Goal: Transaction & Acquisition: Book appointment/travel/reservation

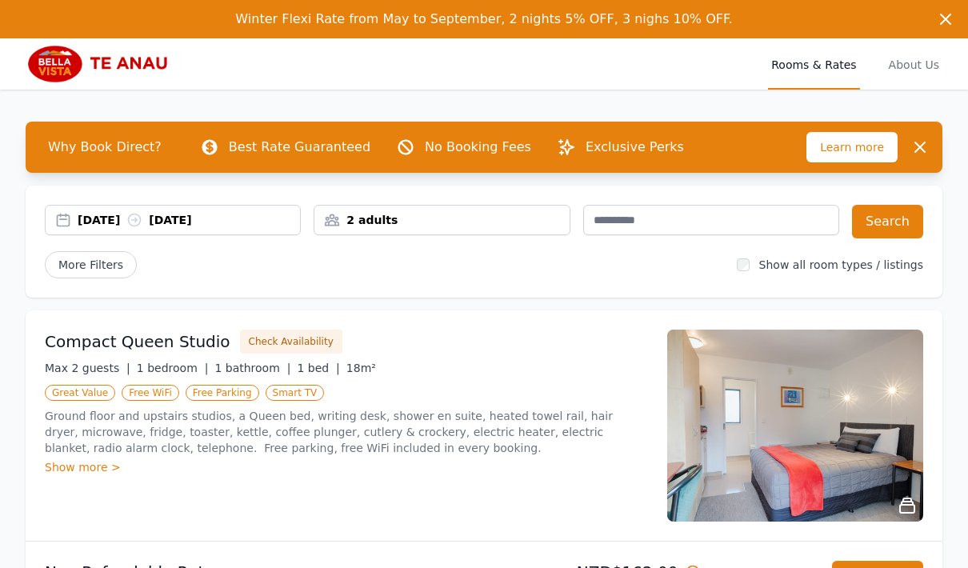
click at [76, 214] on div "[DATE] [DATE]" at bounding box center [173, 220] width 254 height 16
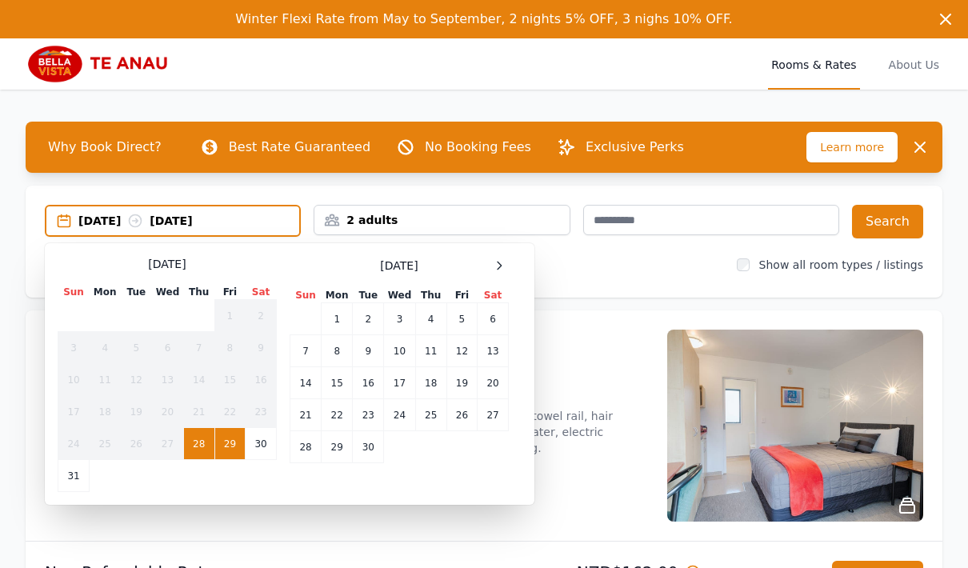
click at [143, 215] on icon at bounding box center [135, 221] width 16 height 16
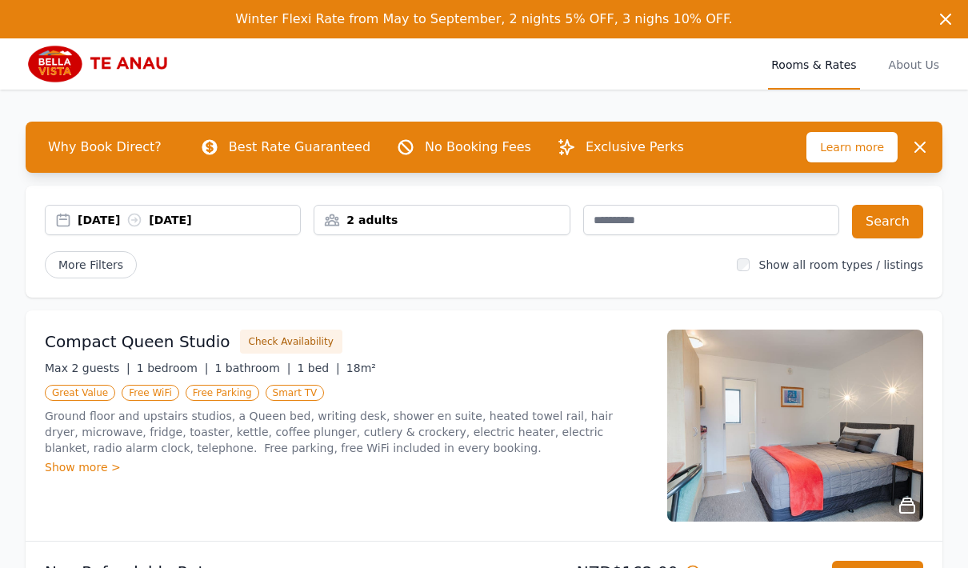
click at [70, 220] on div "[DATE] [DATE]" at bounding box center [173, 220] width 254 height 16
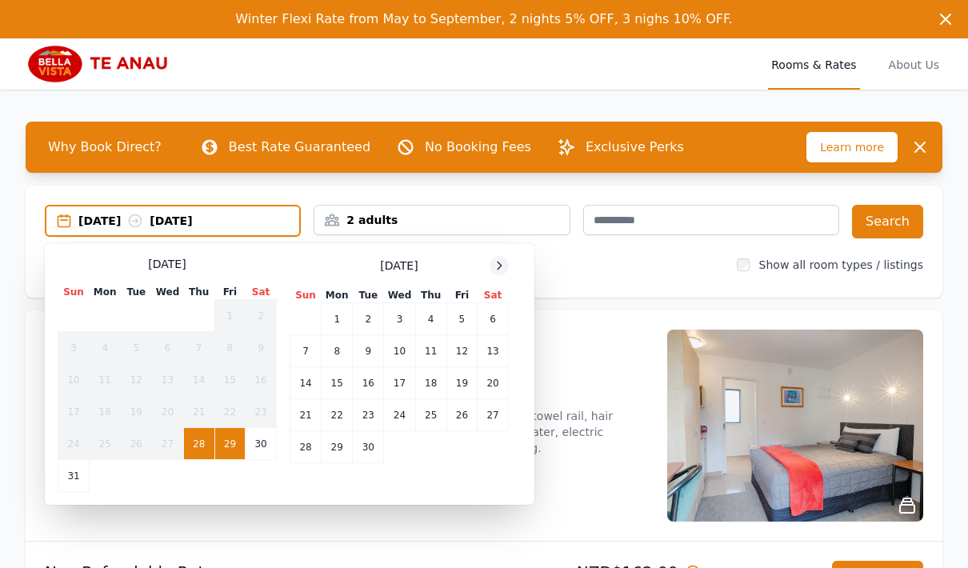
click at [499, 269] on icon at bounding box center [499, 265] width 13 height 13
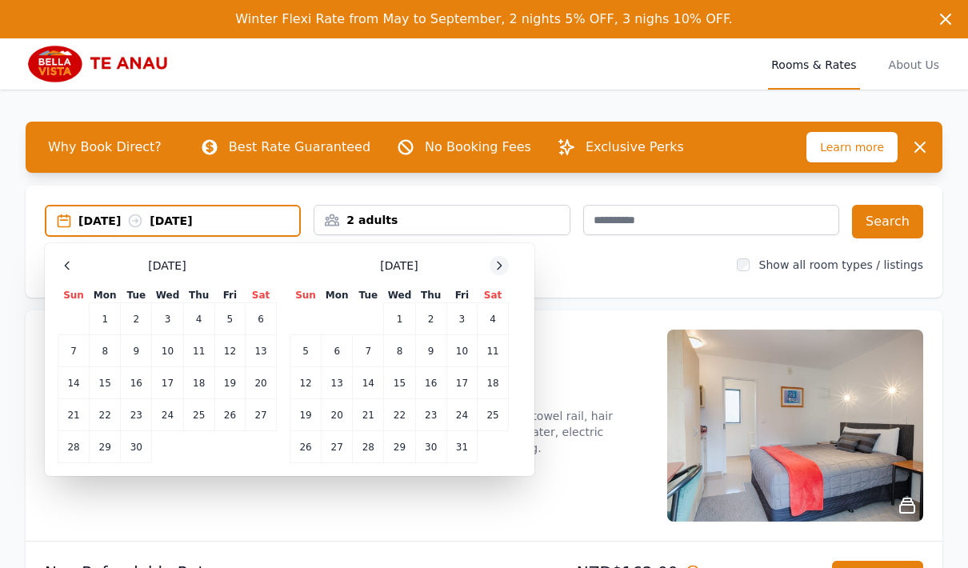
click at [503, 268] on icon at bounding box center [499, 265] width 13 height 13
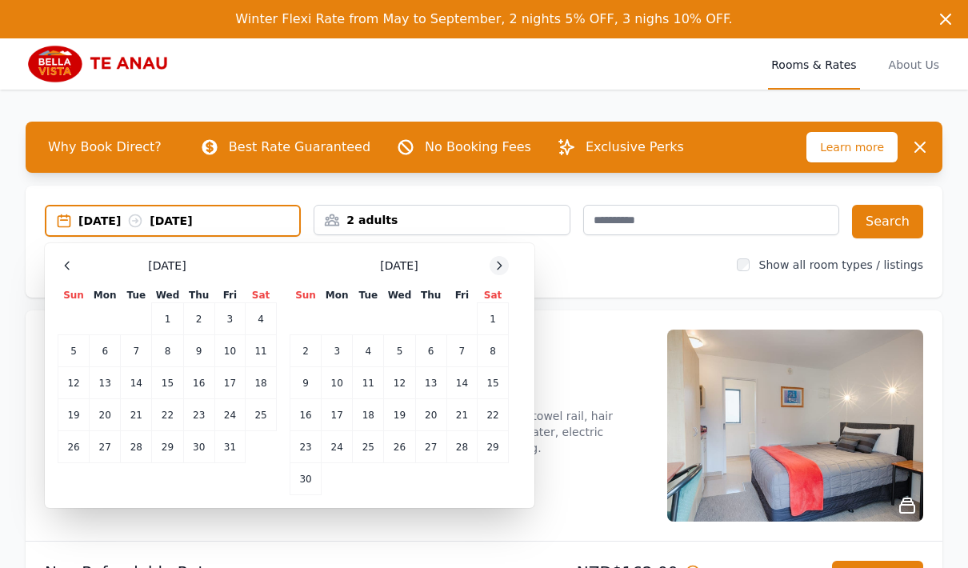
click at [503, 269] on icon at bounding box center [499, 265] width 13 height 13
click at [501, 270] on icon at bounding box center [499, 265] width 13 height 13
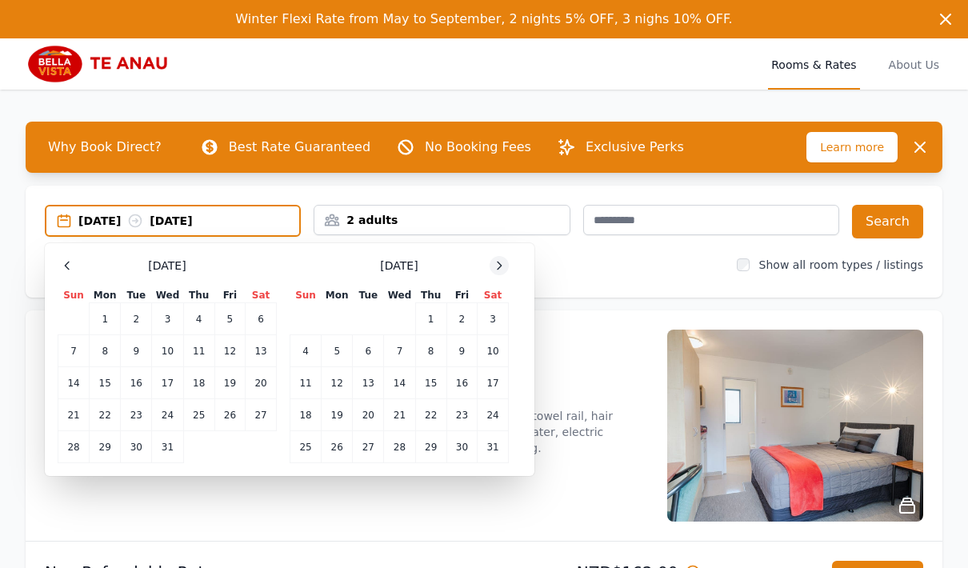
click at [502, 268] on icon at bounding box center [499, 265] width 13 height 13
click at [502, 267] on icon at bounding box center [499, 265] width 13 height 13
click at [501, 271] on icon at bounding box center [499, 265] width 13 height 13
click at [314, 382] on td "12" at bounding box center [305, 383] width 31 height 32
click at [377, 382] on td "14" at bounding box center [368, 383] width 31 height 32
